Goal: Task Accomplishment & Management: Use online tool/utility

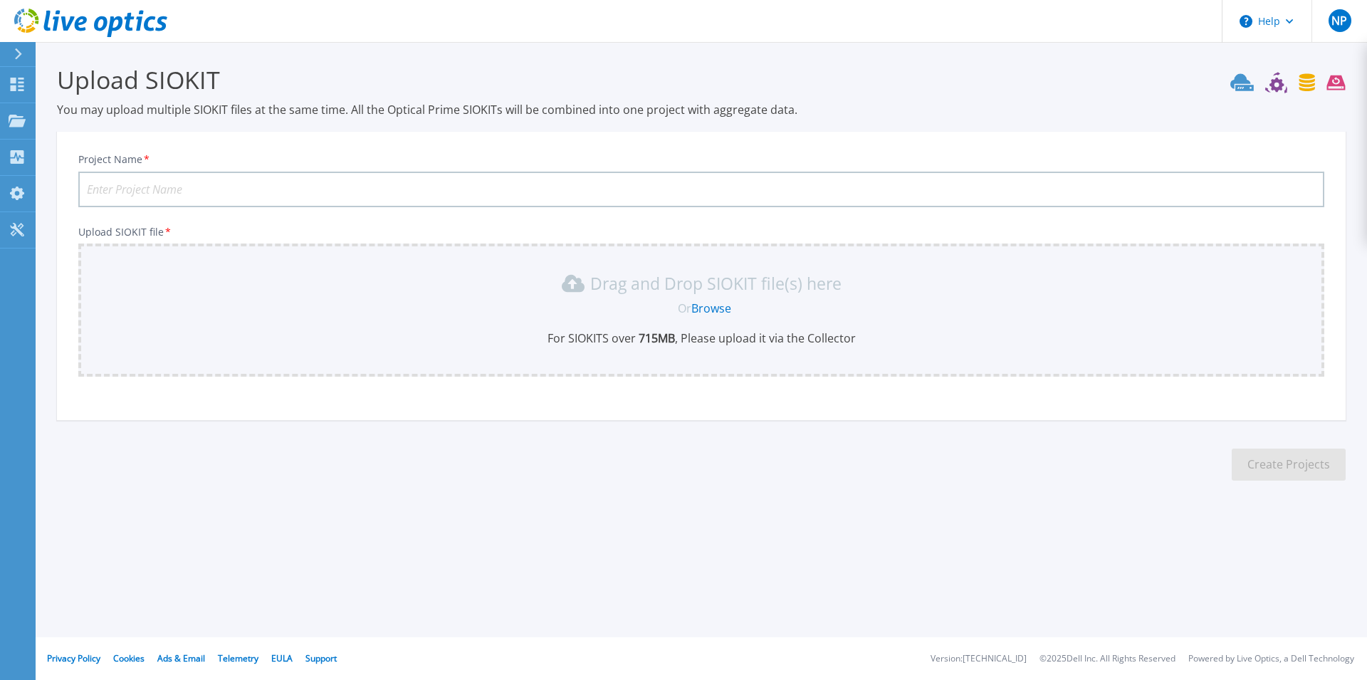
click at [1148, 540] on div "Upload SIOKIT You may upload multiple SIOKIT files at the same time. All the Op…" at bounding box center [683, 283] width 1367 height 567
click at [206, 194] on input "Project Name *" at bounding box center [701, 190] width 1246 height 36
paste input "UoM-Data-Protection-Assessment"
type input "UoM-Data-Protection-Assessment"
click at [727, 314] on link "Browse" at bounding box center [711, 308] width 40 height 16
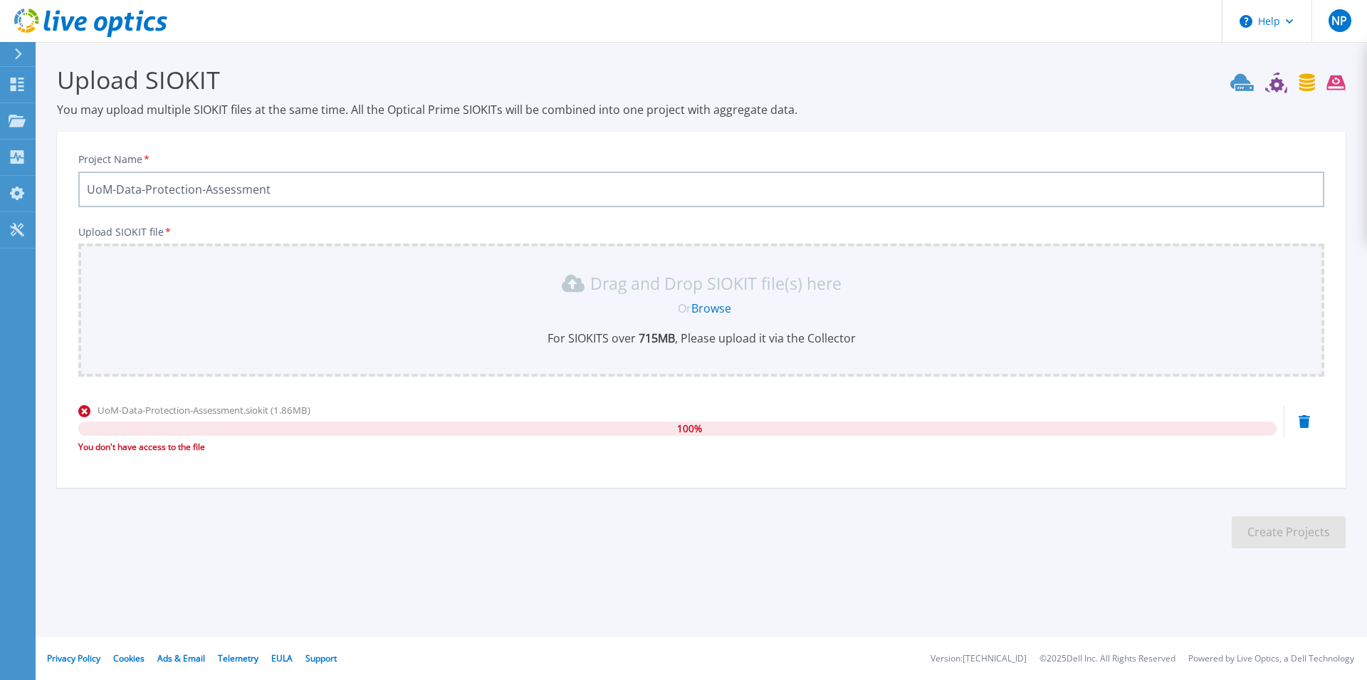
click at [711, 309] on link "Browse" at bounding box center [711, 308] width 40 height 16
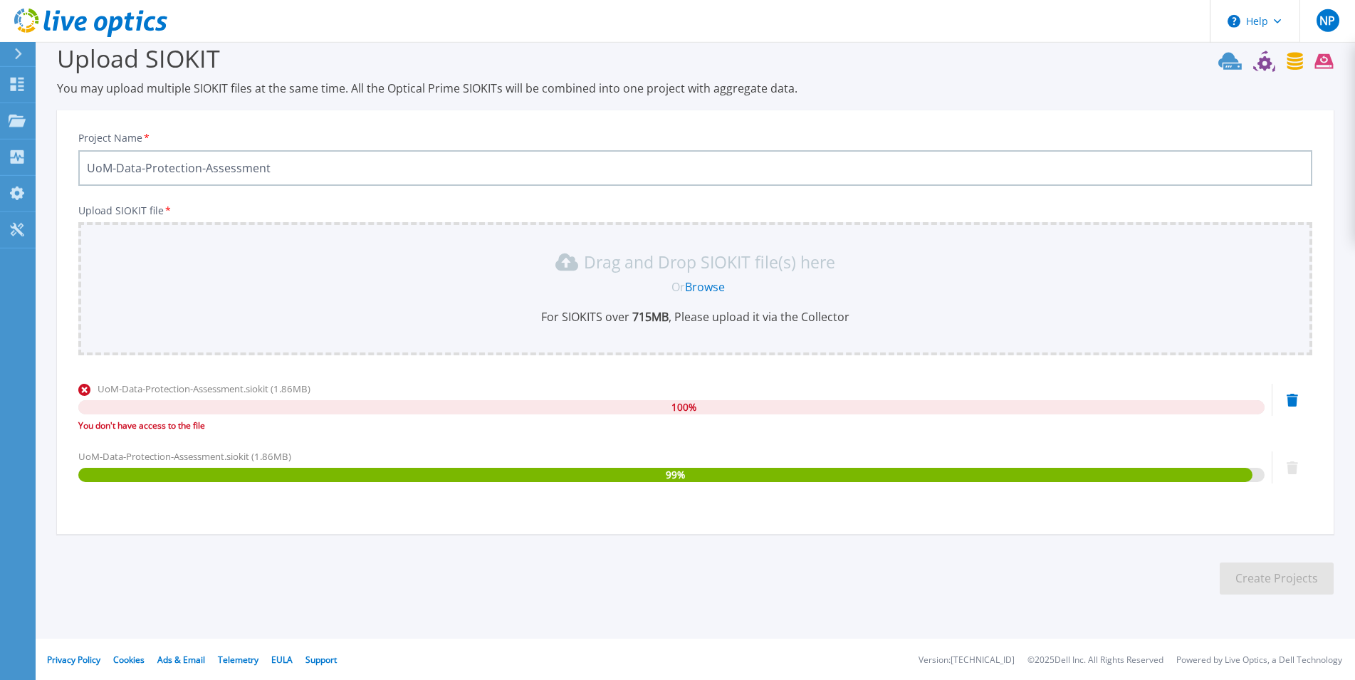
scroll to position [22, 0]
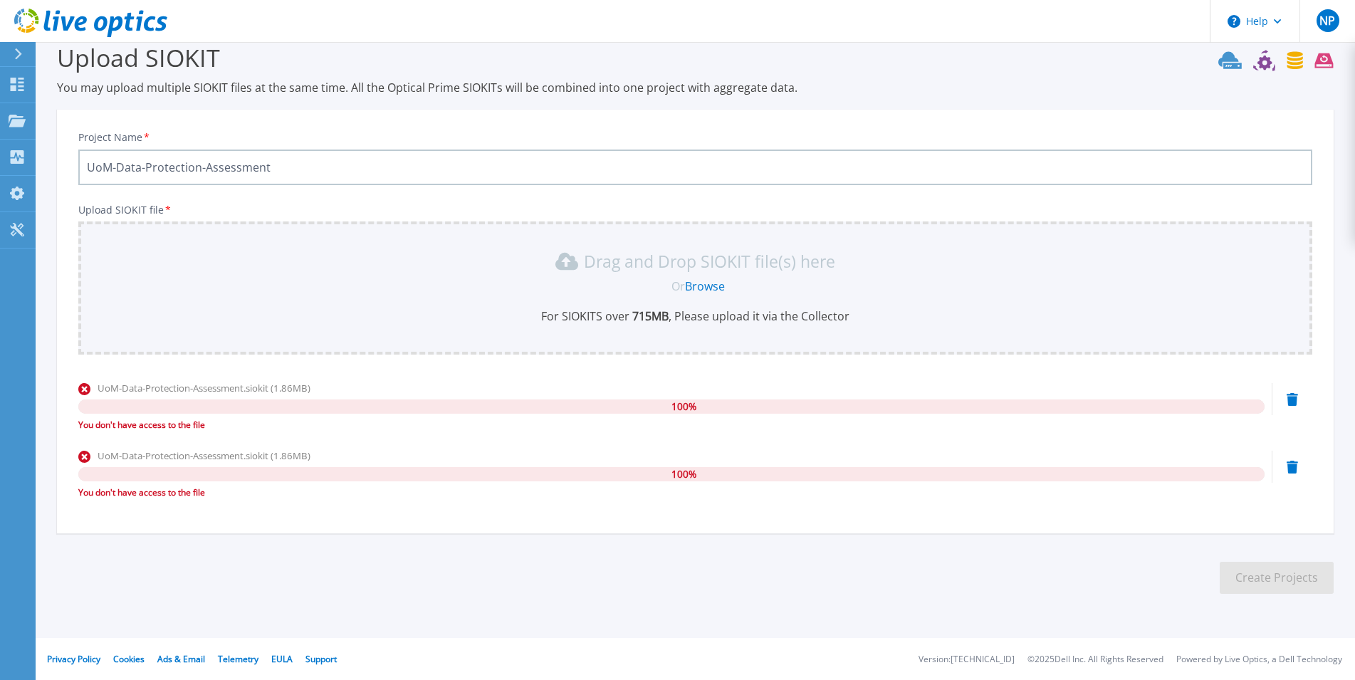
drag, startPoint x: 159, startPoint y: 498, endPoint x: 150, endPoint y: 491, distance: 10.7
click at [157, 498] on div "You don't have access to the file" at bounding box center [671, 492] width 1186 height 14
click at [1293, 469] on icon at bounding box center [1291, 467] width 11 height 13
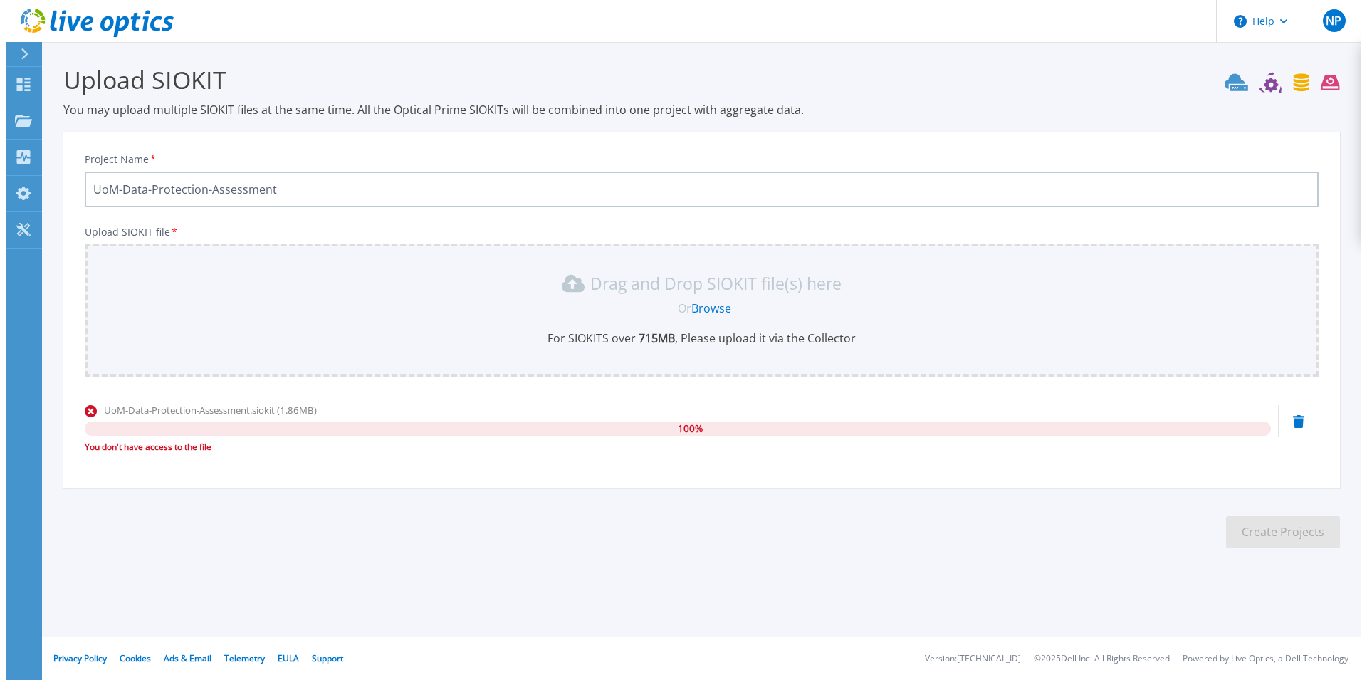
scroll to position [0, 0]
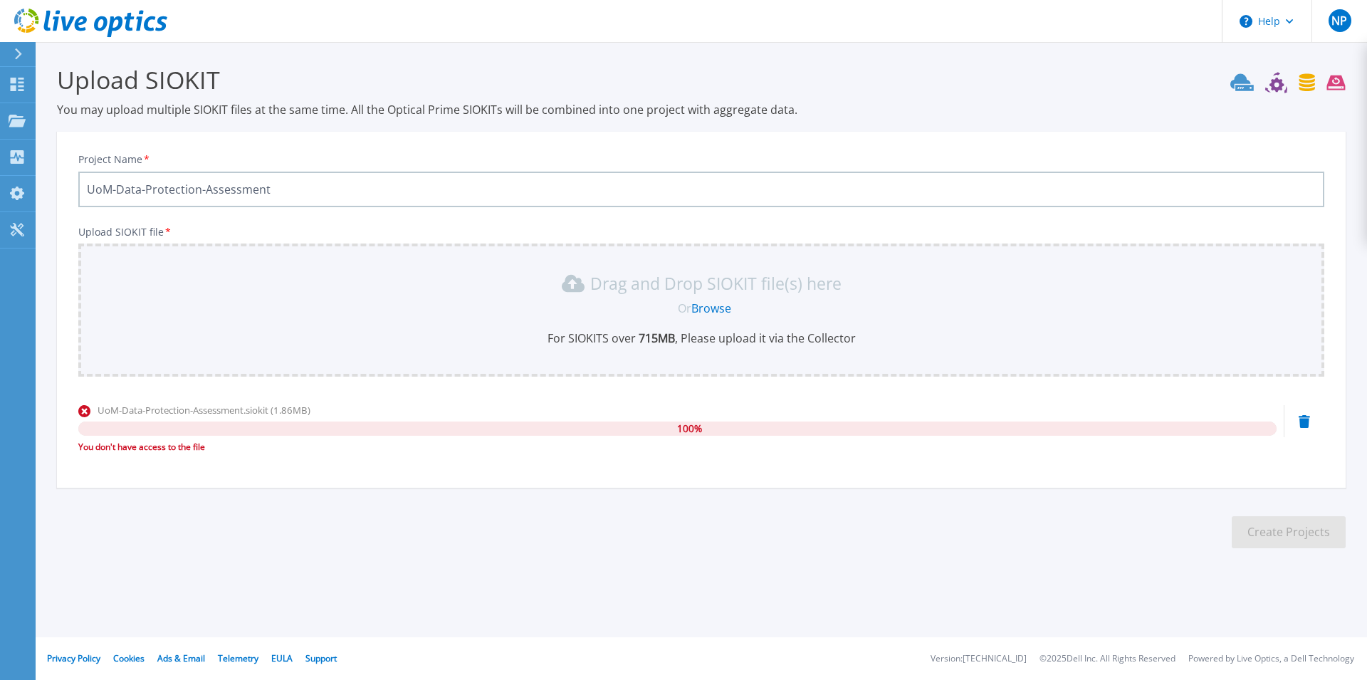
click at [1302, 417] on icon at bounding box center [1303, 421] width 11 height 13
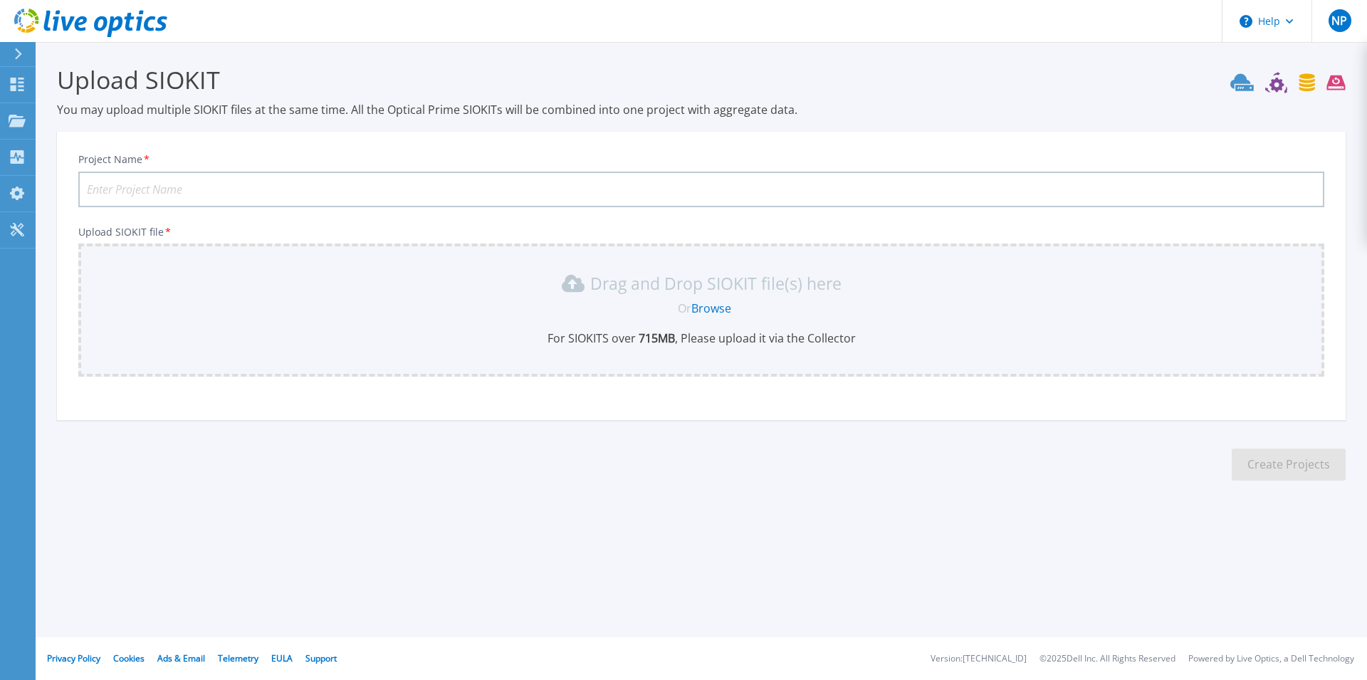
click at [712, 305] on link "Browse" at bounding box center [711, 308] width 40 height 16
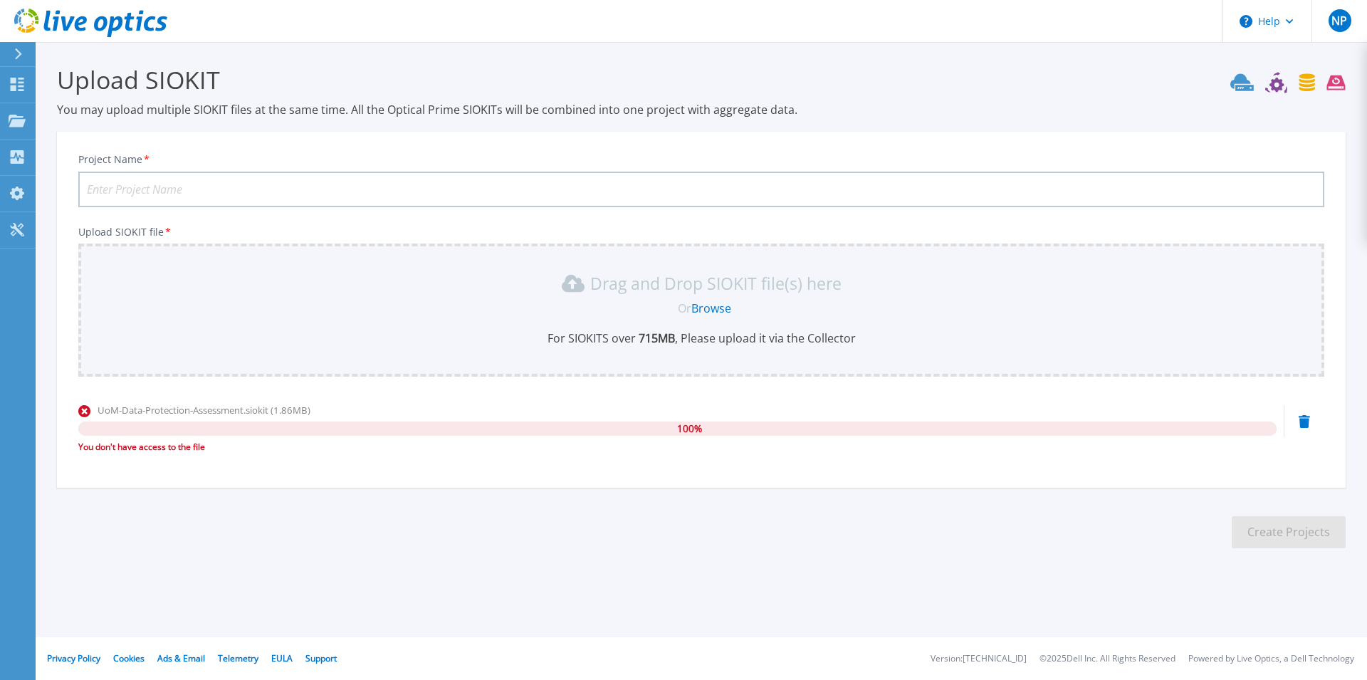
click at [1310, 426] on div "UoM-Data-Protection-Assessment.siokit (1.86MB) 100 % You don't have access to t…" at bounding box center [701, 433] width 1246 height 61
click at [1298, 421] on div "UoM-Data-Protection-Assessment.siokit (1.86MB) 100 % You don't have access to t…" at bounding box center [701, 433] width 1246 height 61
click at [293, 193] on input "Project Name *" at bounding box center [701, 190] width 1246 height 36
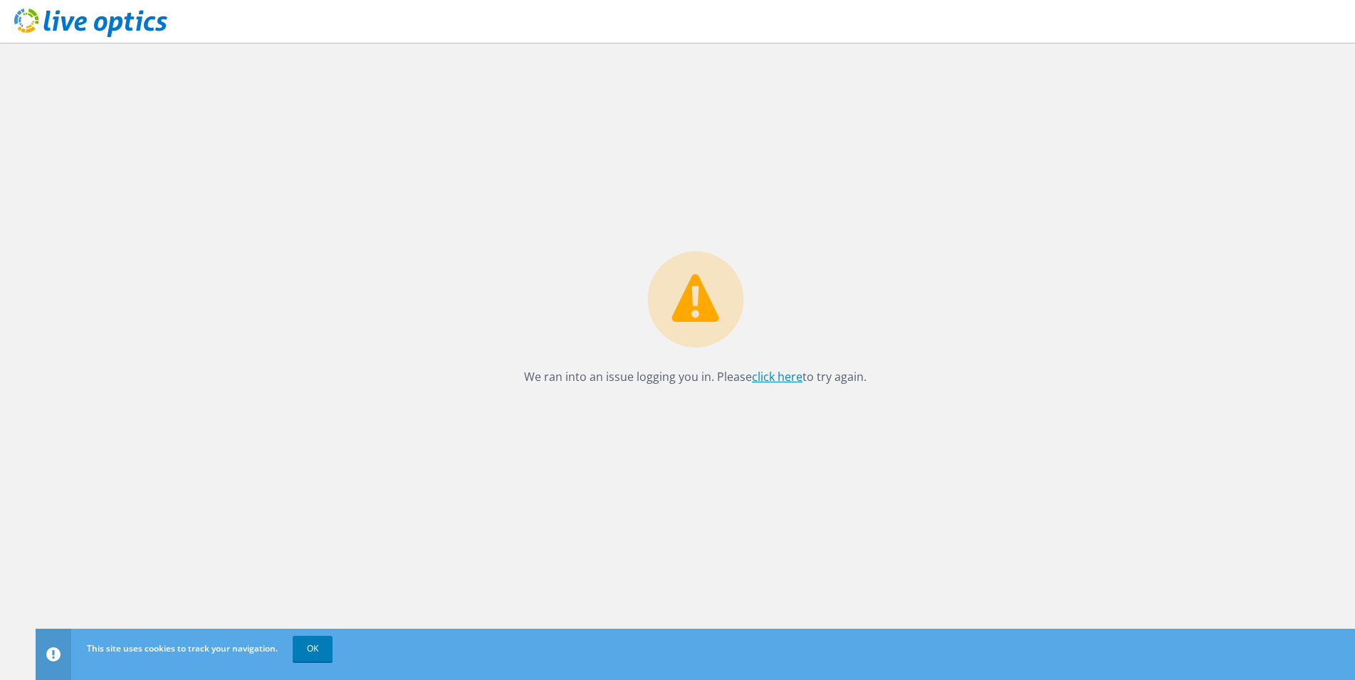
click at [791, 382] on link "click here" at bounding box center [777, 377] width 51 height 16
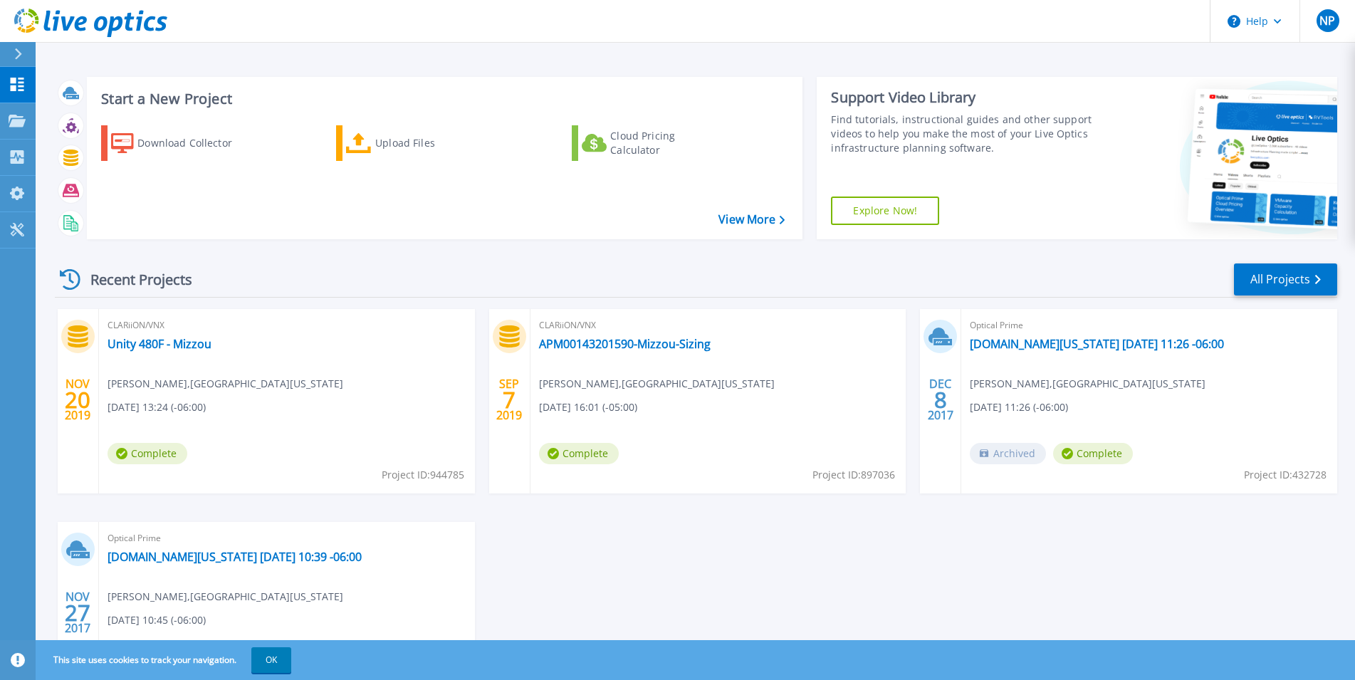
click at [13, 56] on div at bounding box center [24, 54] width 23 height 24
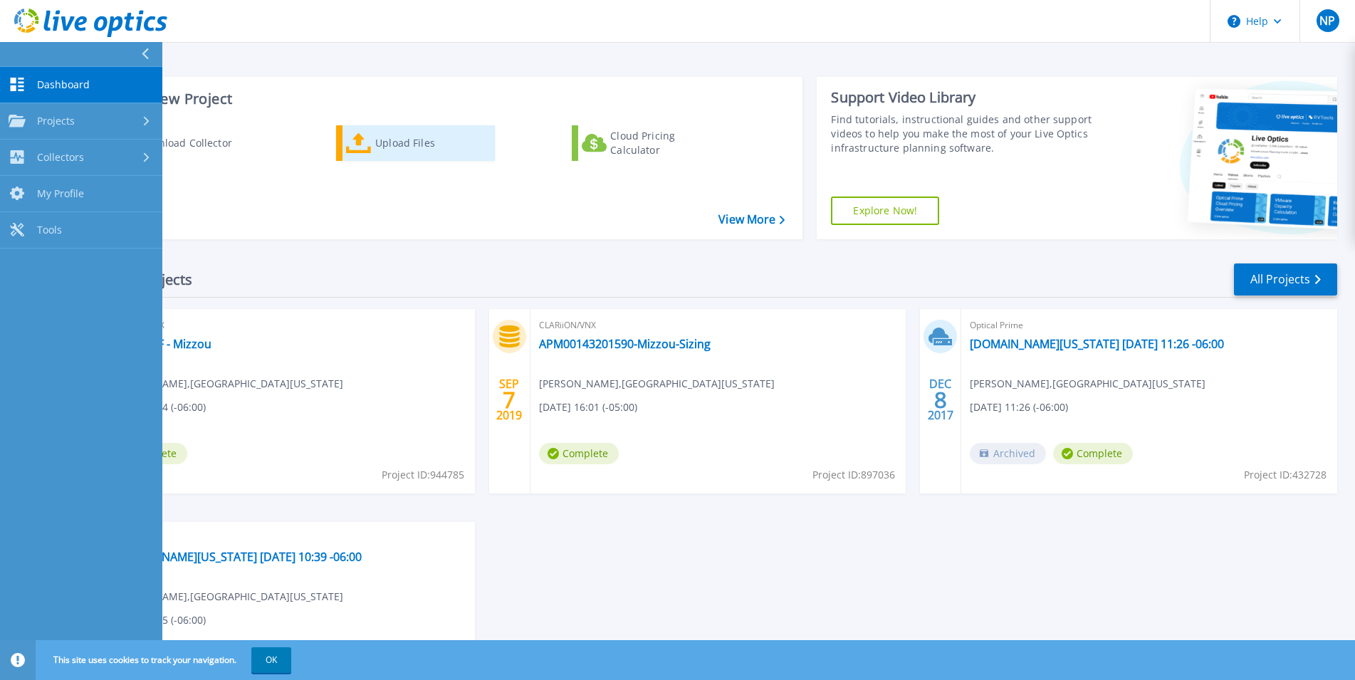
click at [401, 145] on div "Upload Files" at bounding box center [432, 143] width 114 height 28
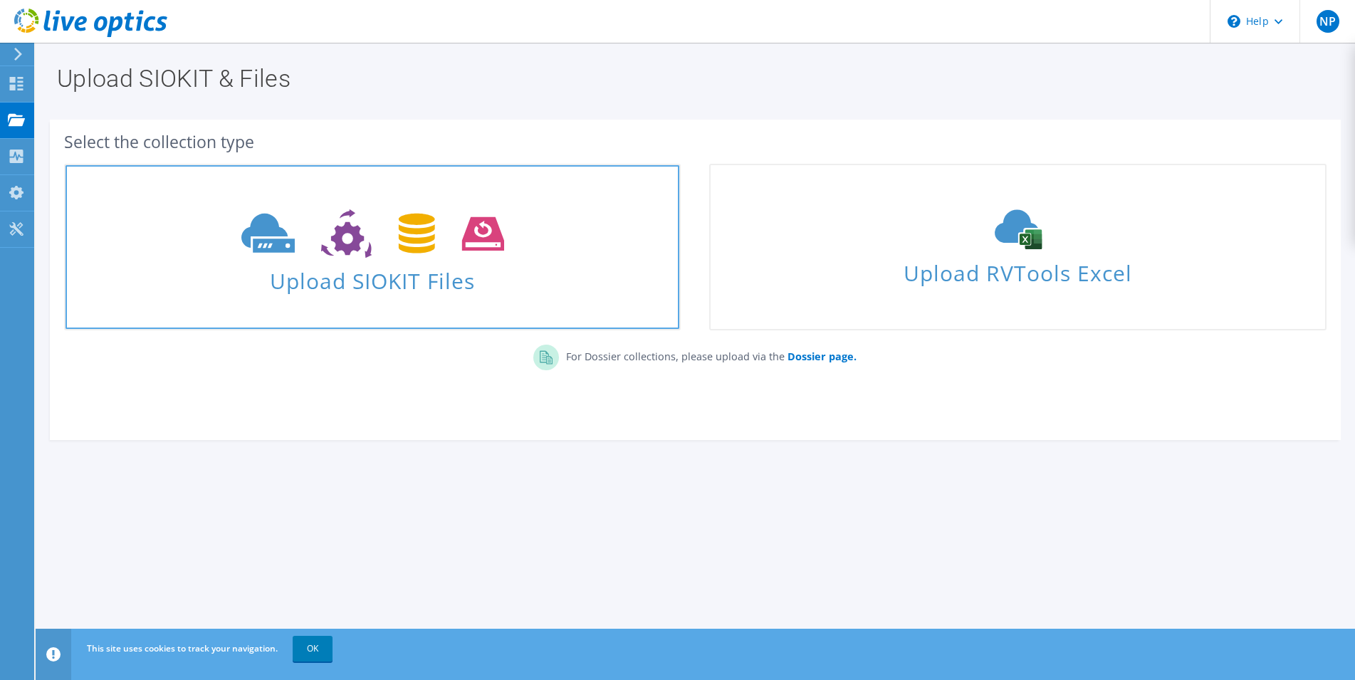
click at [519, 246] on span at bounding box center [372, 232] width 614 height 60
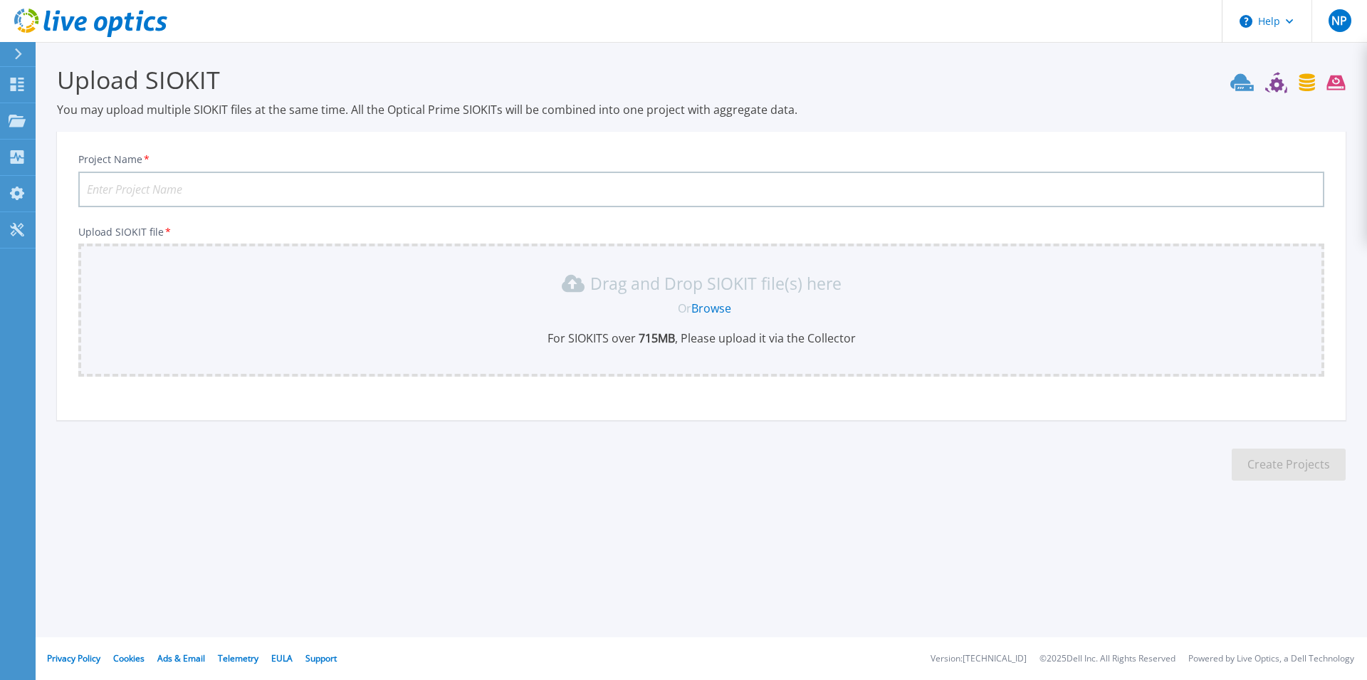
click at [364, 188] on input "Project Name *" at bounding box center [701, 190] width 1246 height 36
paste input "UoM-Data-Protection-Assessment"
type input "UoM-Data-Protection-Assessment"
click at [594, 314] on div "Or Browse" at bounding box center [704, 308] width 1223 height 16
click at [718, 308] on link "Browse" at bounding box center [711, 308] width 40 height 16
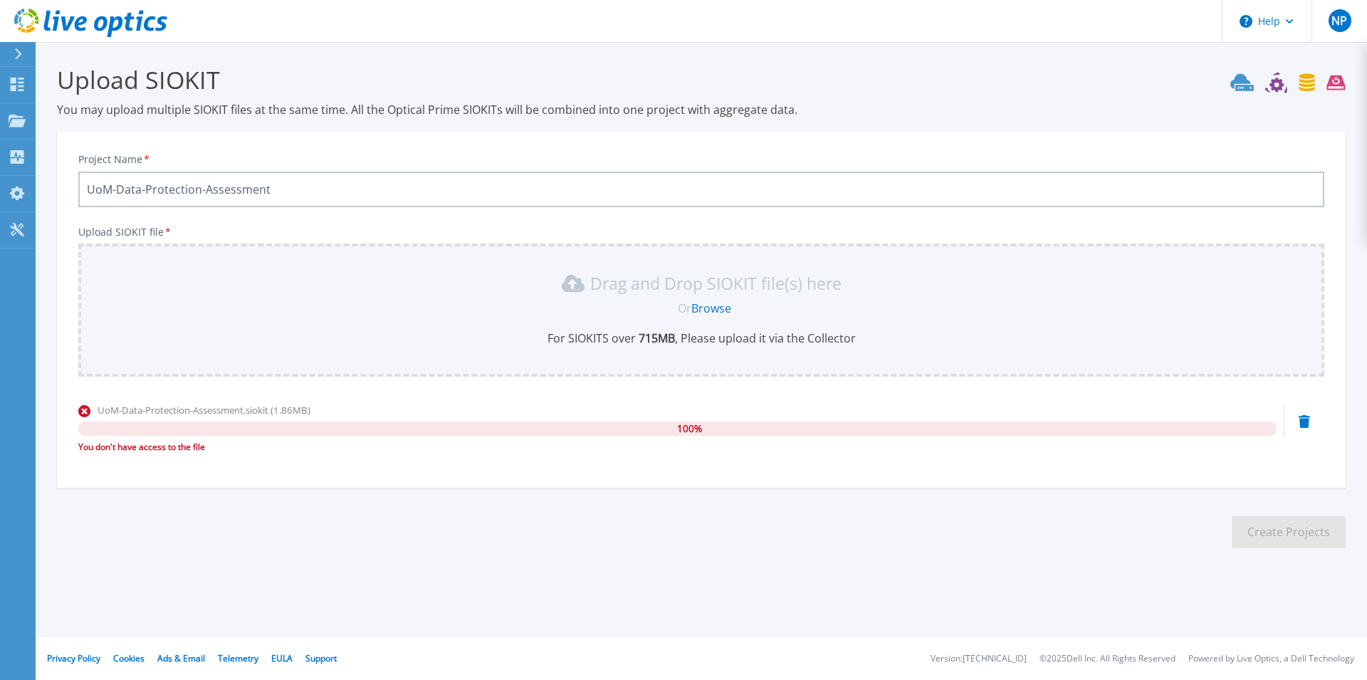
click at [19, 56] on icon at bounding box center [18, 53] width 7 height 11
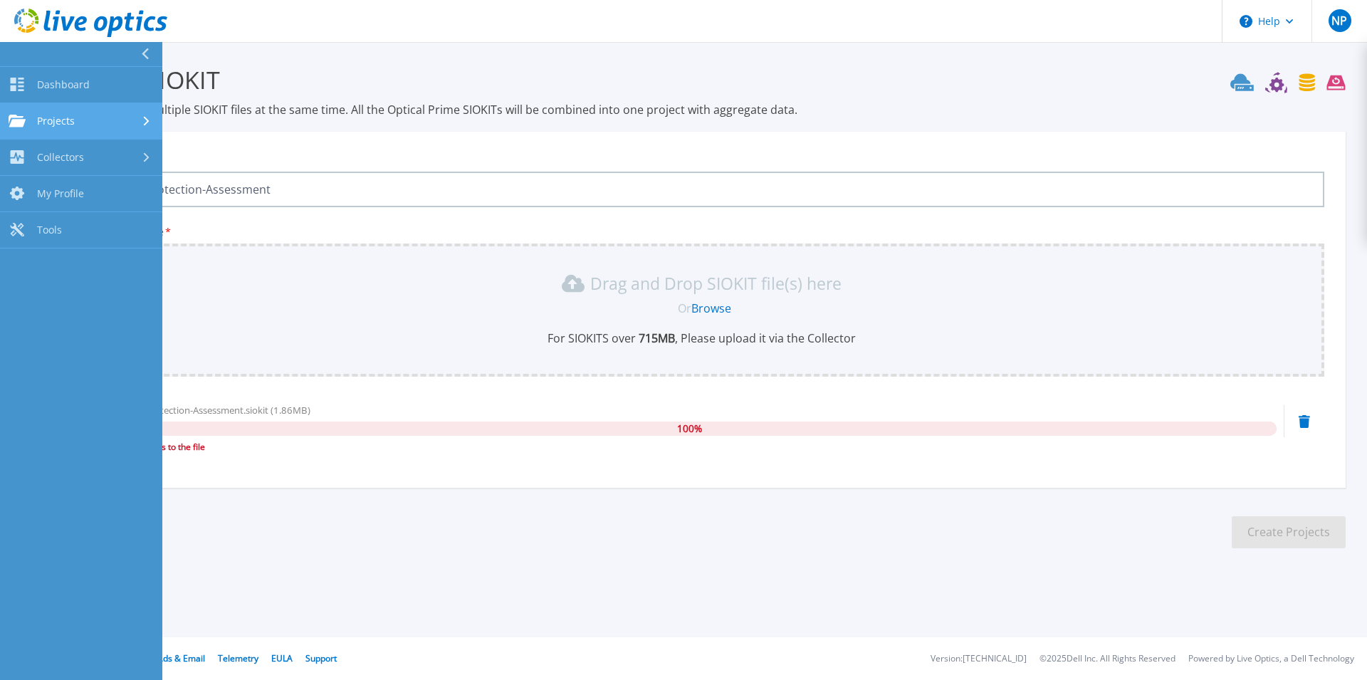
click at [47, 115] on span "Projects" at bounding box center [56, 121] width 38 height 13
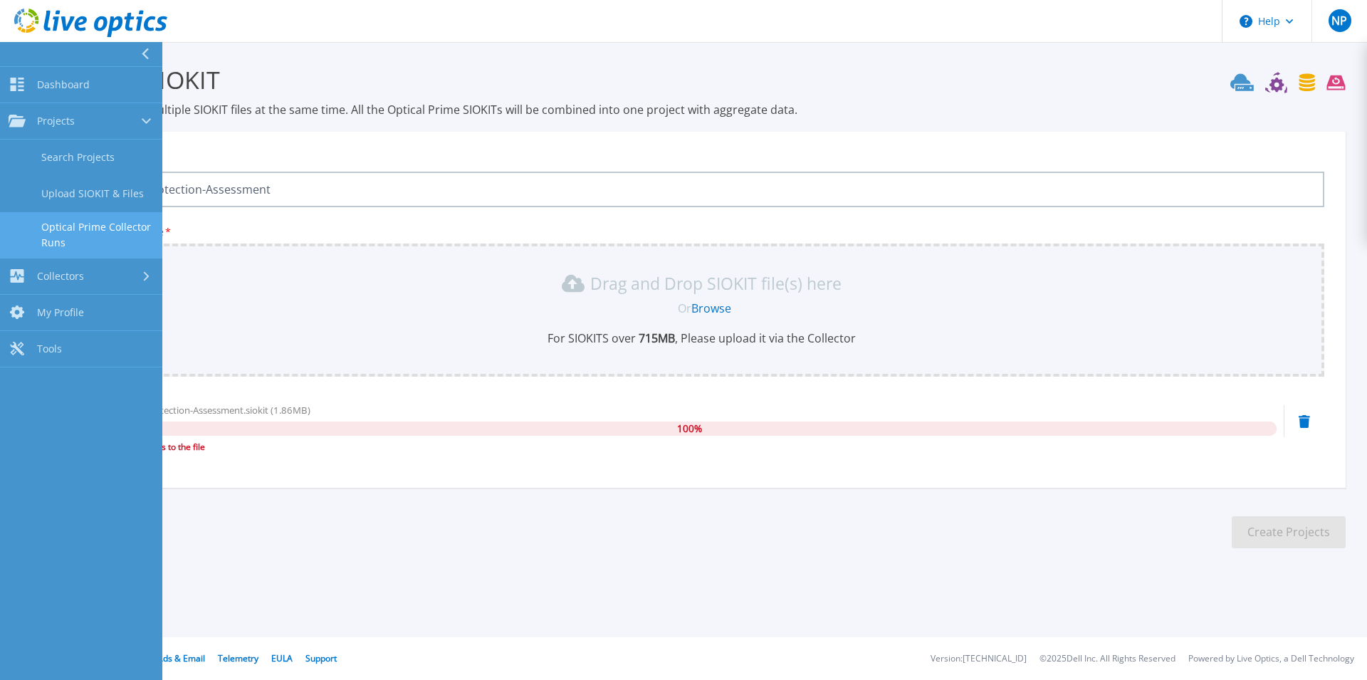
click at [81, 225] on link "Optical Prime Collector Runs" at bounding box center [81, 235] width 162 height 46
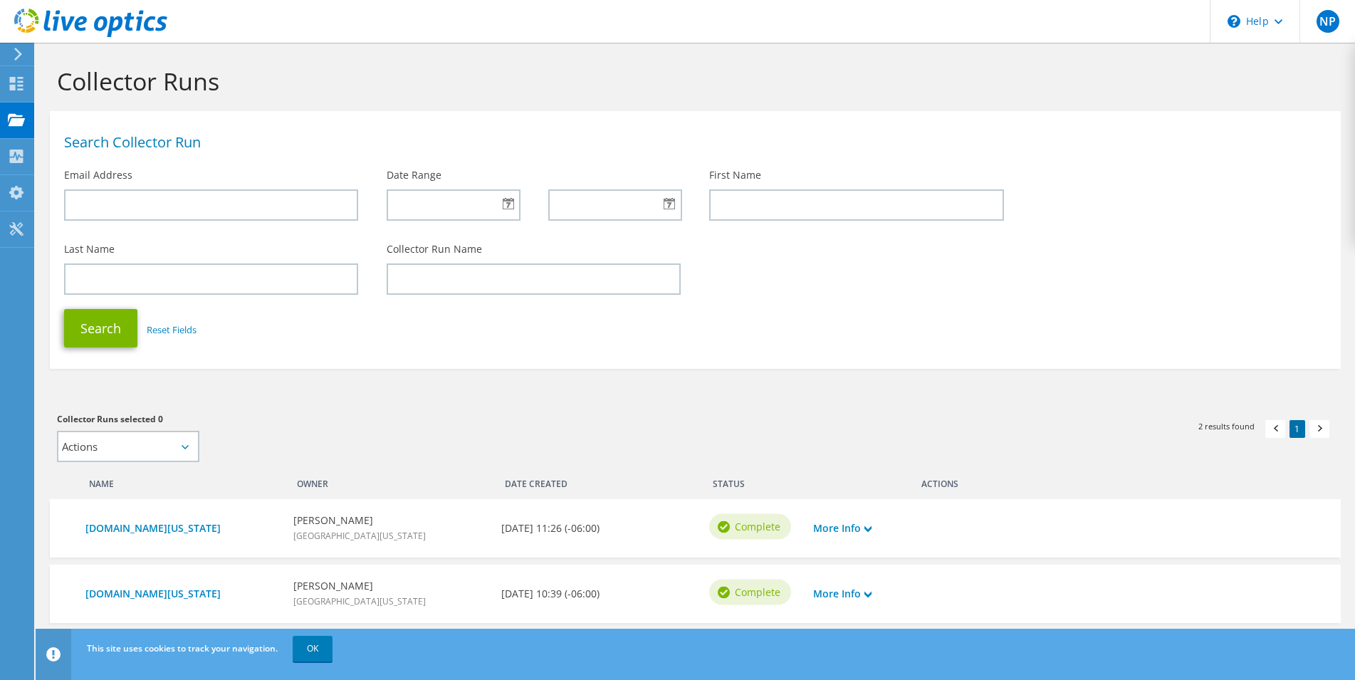
click at [16, 54] on icon at bounding box center [18, 54] width 11 height 13
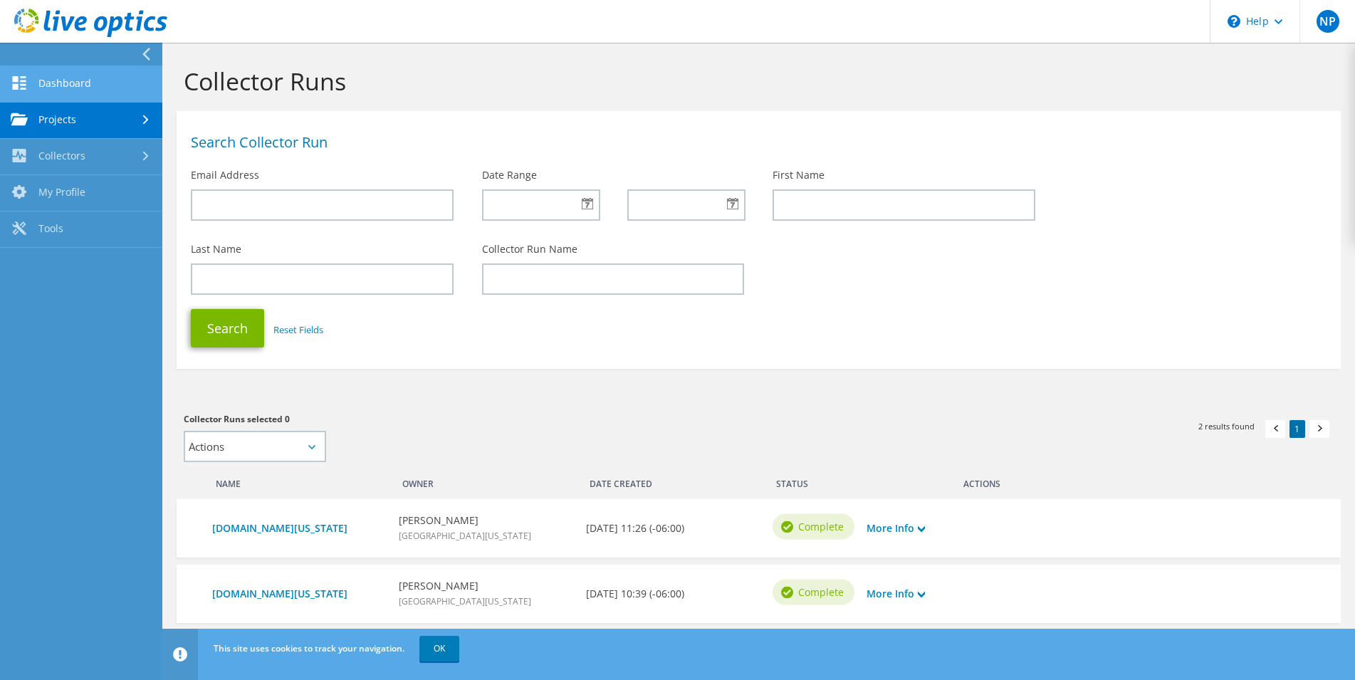
click at [112, 88] on link "Dashboard" at bounding box center [81, 84] width 162 height 36
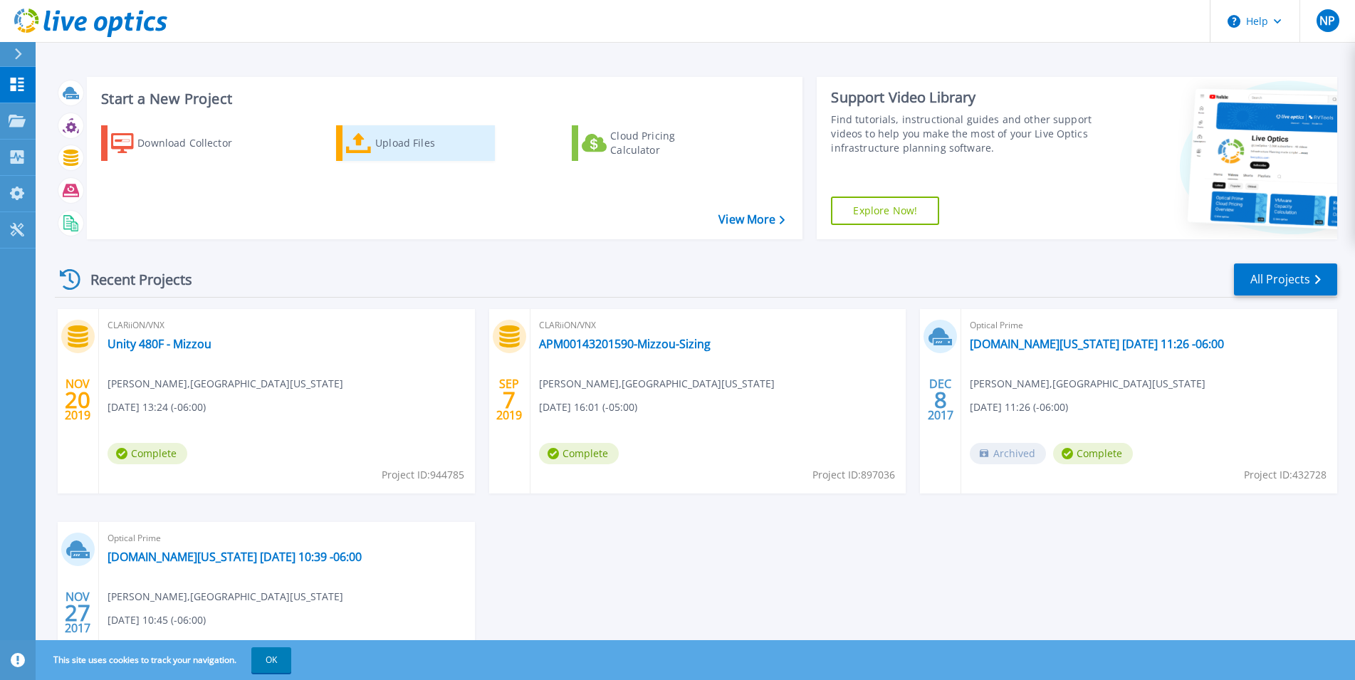
click at [376, 145] on div "Upload Files" at bounding box center [432, 143] width 114 height 28
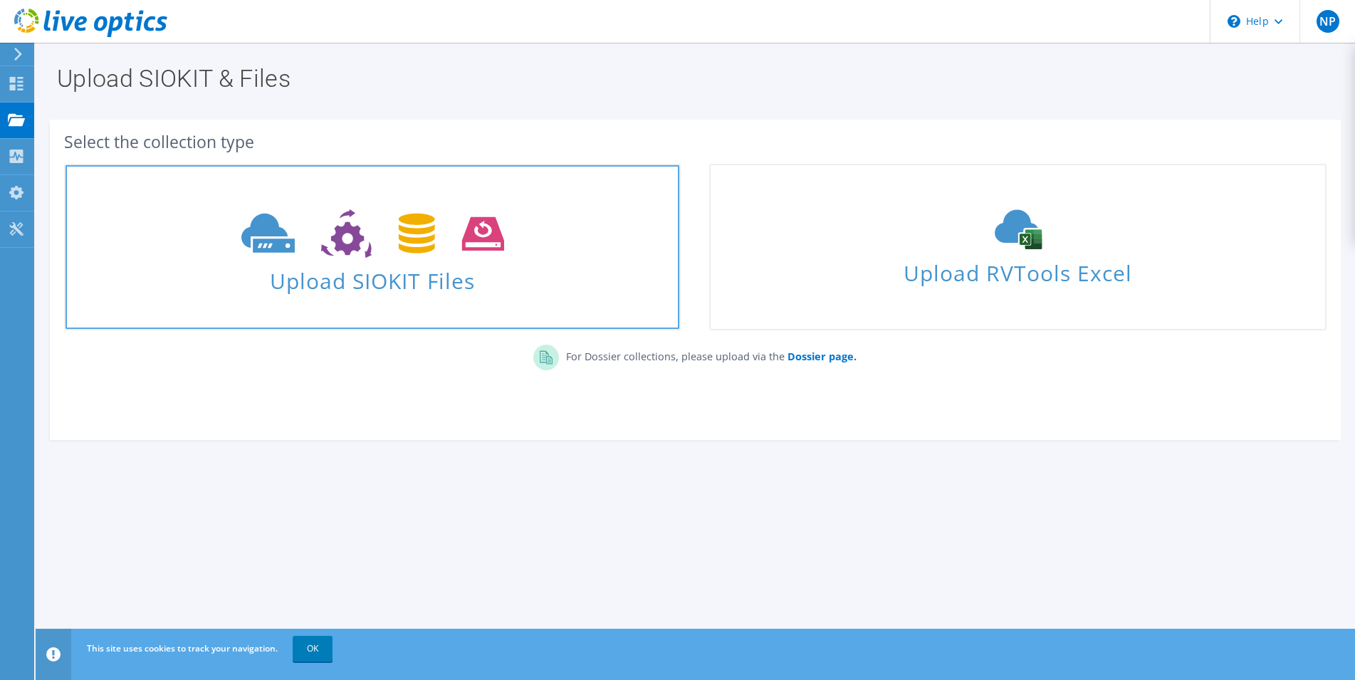
click at [446, 252] on icon at bounding box center [372, 233] width 263 height 49
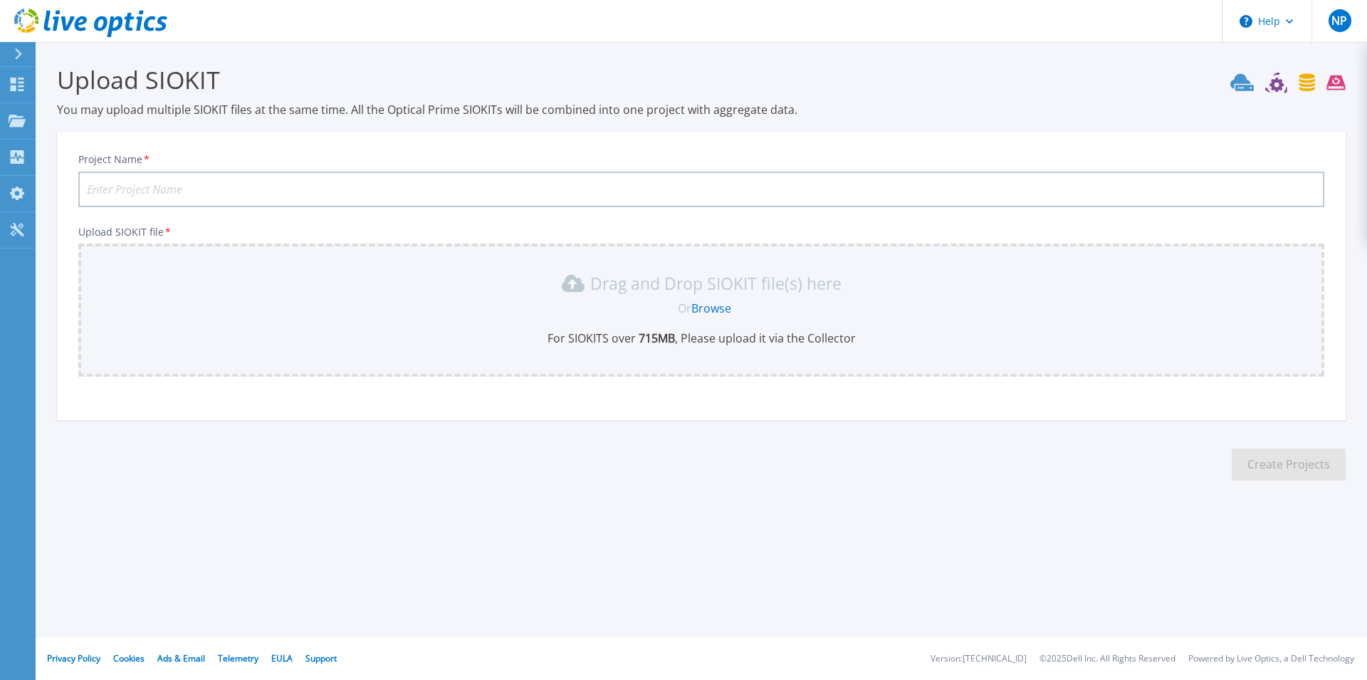
click at [356, 192] on input "Project Name *" at bounding box center [701, 190] width 1246 height 36
click at [387, 185] on input "Project Name *" at bounding box center [701, 190] width 1246 height 36
click at [188, 184] on input "Project Name *" at bounding box center [701, 190] width 1246 height 36
paste input "UoM-Data-Protection-Assessment"
type input "UoM-Data-Protection-Assessment"
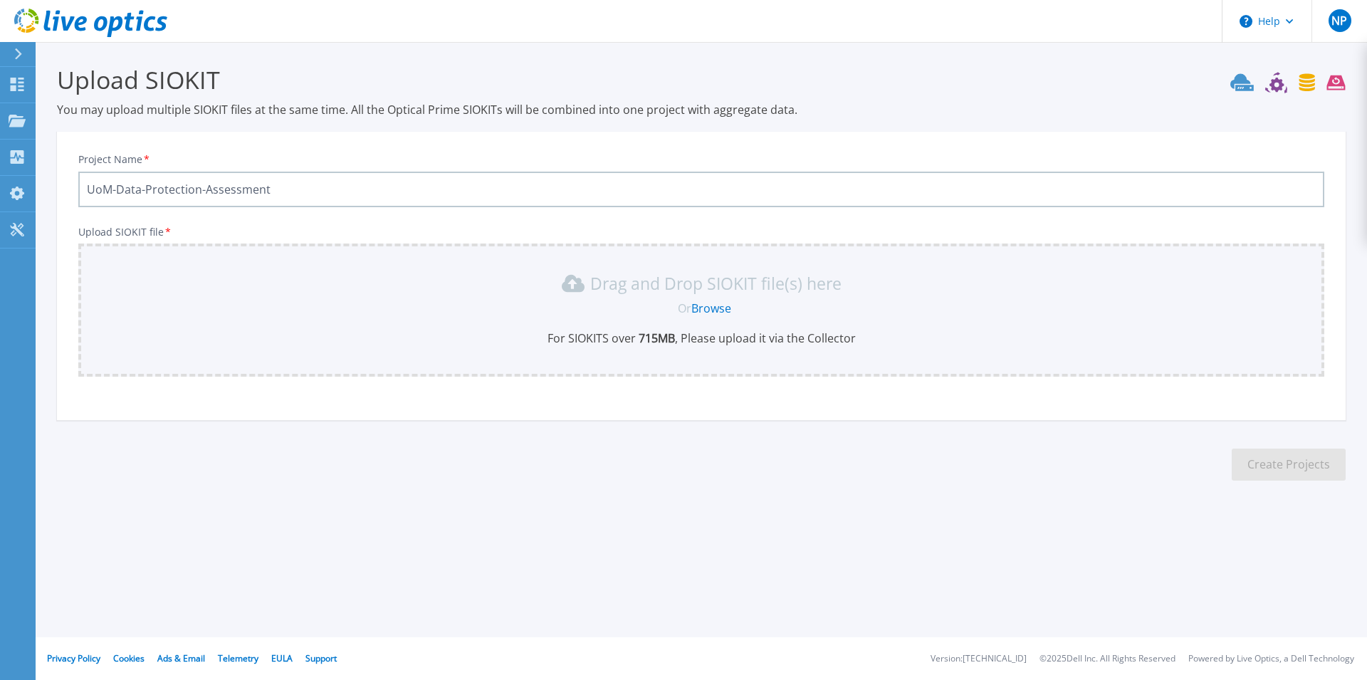
click at [430, 300] on div "Drag and Drop SIOKIT file(s) here Or Browse For SIOKITS over 715 MB , Please up…" at bounding box center [701, 309] width 1229 height 74
click at [710, 309] on link "Browse" at bounding box center [711, 308] width 40 height 16
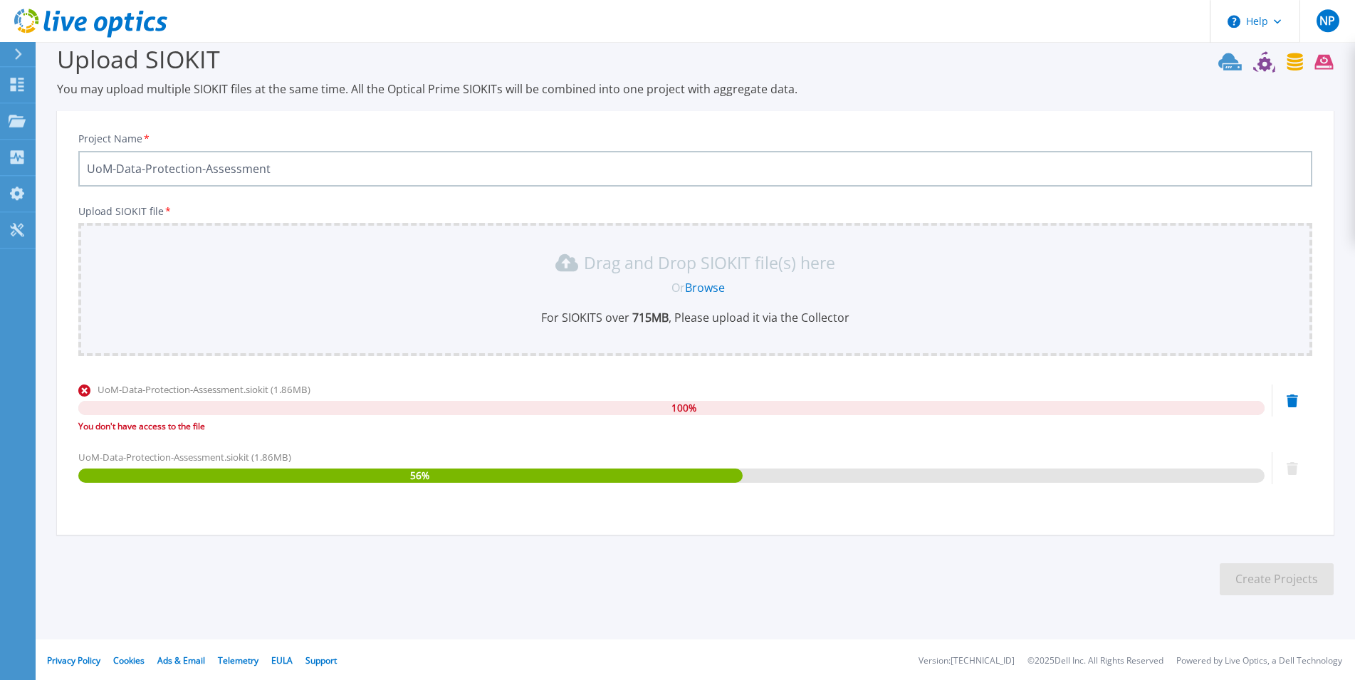
scroll to position [22, 0]
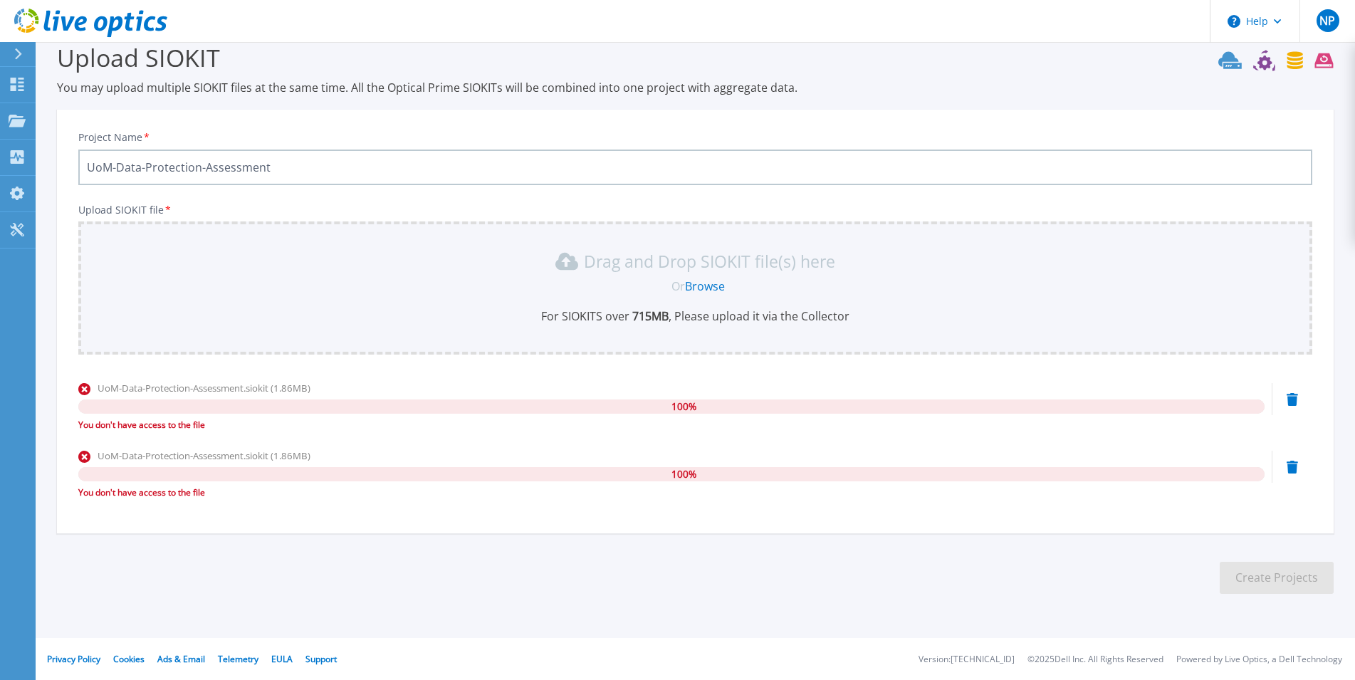
click at [760, 280] on div "Or Browse" at bounding box center [698, 286] width 1211 height 16
click at [683, 187] on div "Project Name * UoM-Data-Protection-Assessment Upload SIOKIT file * Drag and Dro…" at bounding box center [695, 326] width 1276 height 414
click at [659, 167] on input "UoM-Data-Protection-Assessment" at bounding box center [695, 167] width 1234 height 36
click at [638, 167] on input "UoM-Data-Protection-Assessment" at bounding box center [695, 167] width 1234 height 36
click at [1328, 31] on div "NP" at bounding box center [1327, 20] width 23 height 23
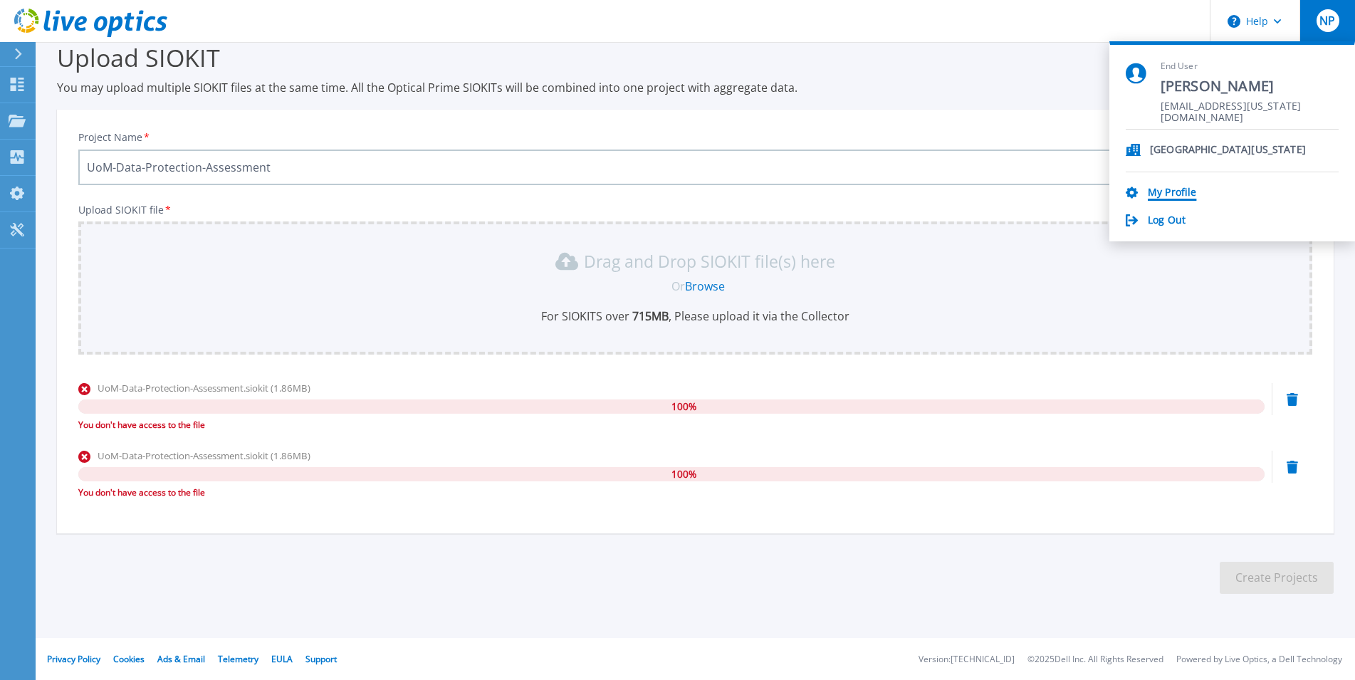
click at [1162, 197] on link "My Profile" at bounding box center [1171, 194] width 48 height 14
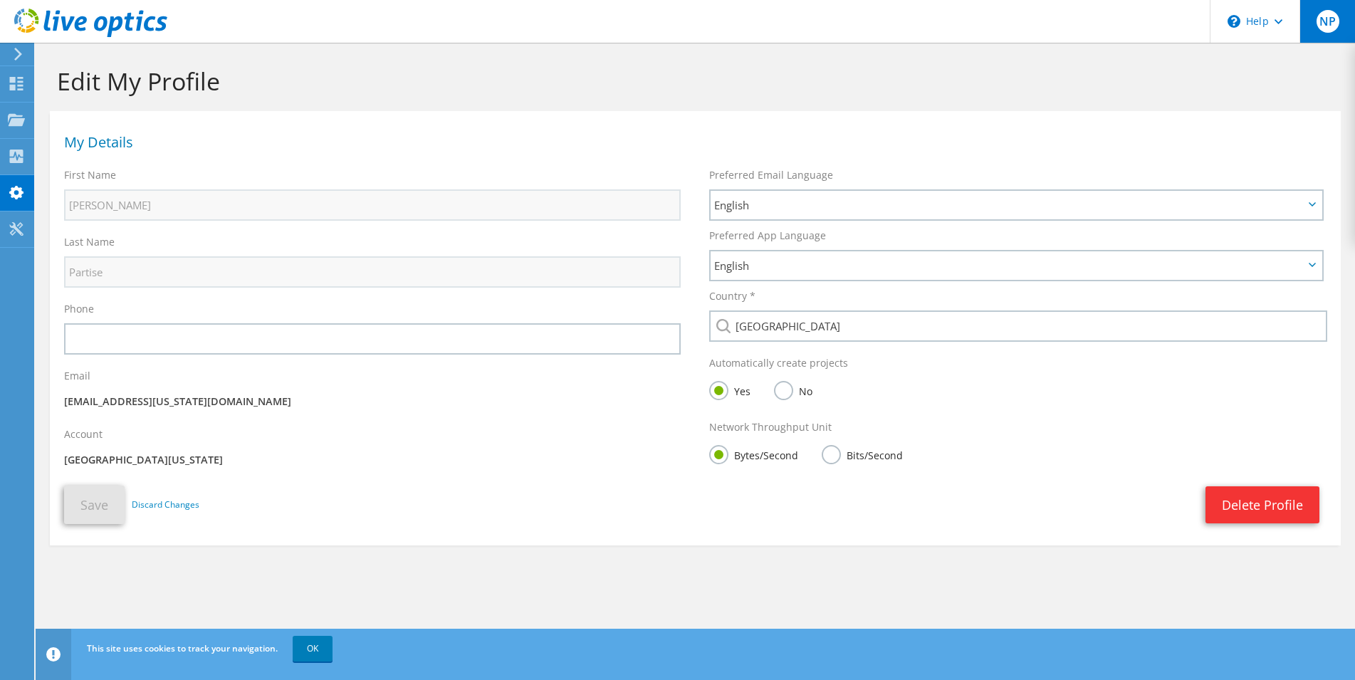
click at [1330, 15] on span "NP" at bounding box center [1327, 21] width 23 height 23
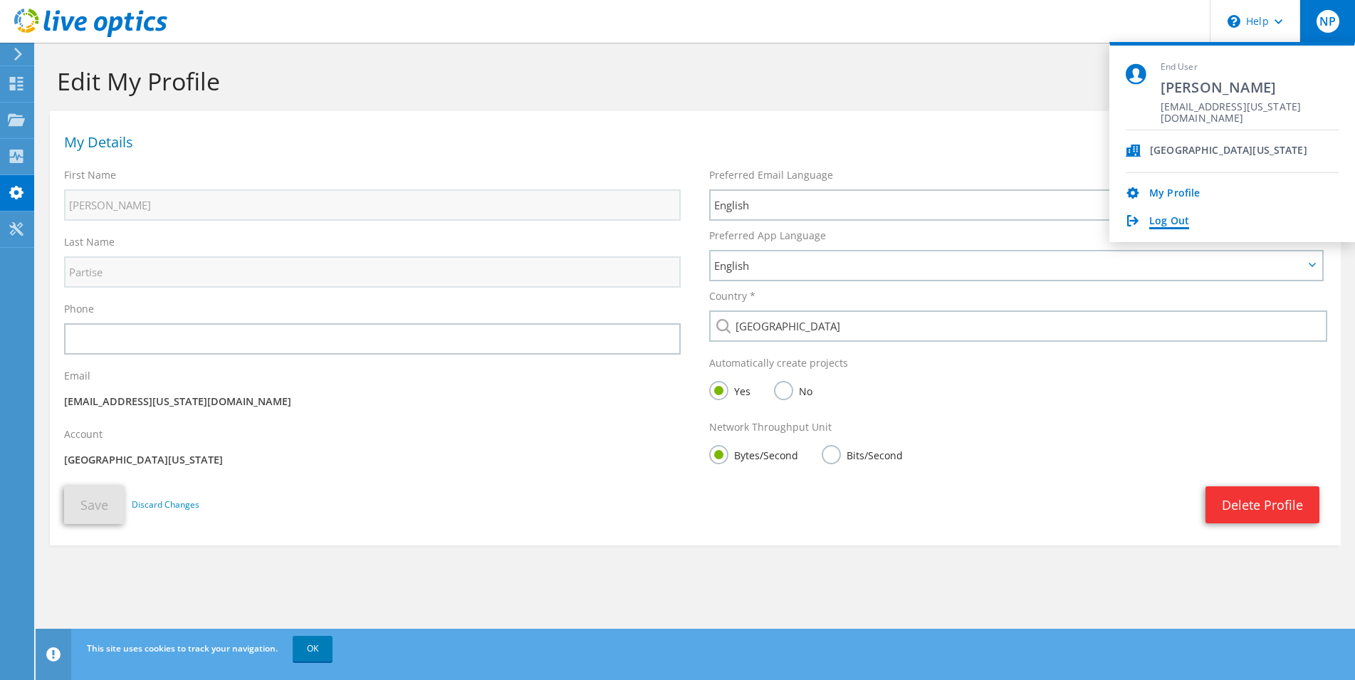
click at [1180, 224] on link "Log Out" at bounding box center [1169, 222] width 40 height 14
